Goal: Go to known website: Access a specific website the user already knows

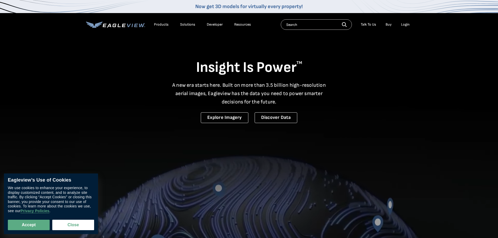
click at [405, 25] on div "Login" at bounding box center [405, 24] width 9 height 5
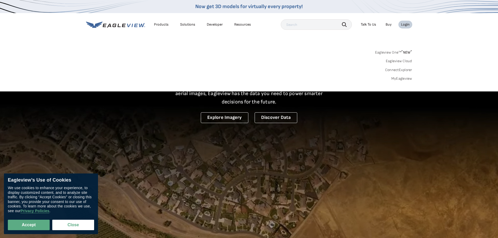
click at [406, 25] on div "Login" at bounding box center [405, 24] width 9 height 5
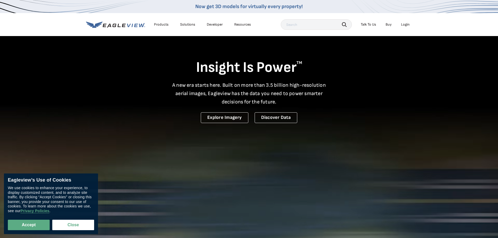
click at [406, 25] on div "Login" at bounding box center [405, 24] width 9 height 5
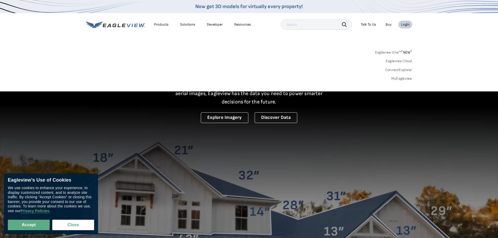
click at [406, 52] on span "* NEW *" at bounding box center [406, 52] width 11 height 4
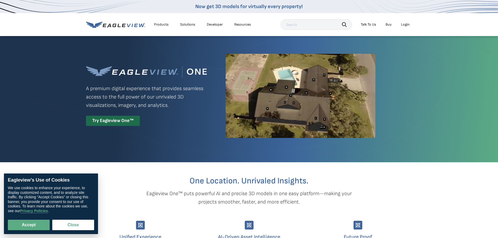
click at [408, 25] on div "Login" at bounding box center [405, 24] width 9 height 5
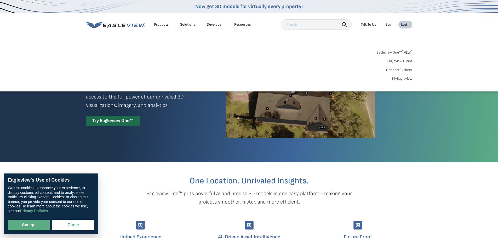
click at [409, 72] on link "ConnectExplorer" at bounding box center [399, 70] width 26 height 5
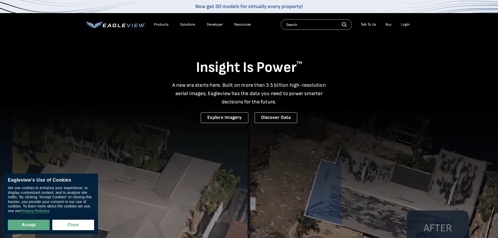
click at [403, 24] on div "Login" at bounding box center [405, 24] width 9 height 5
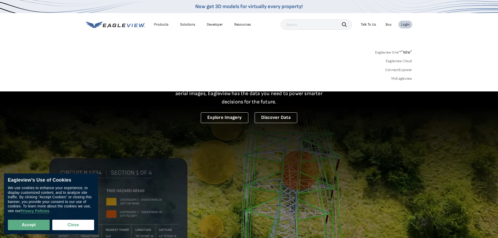
click at [399, 69] on link "ConnectExplorer" at bounding box center [398, 70] width 27 height 5
